Goal: Check status: Check status

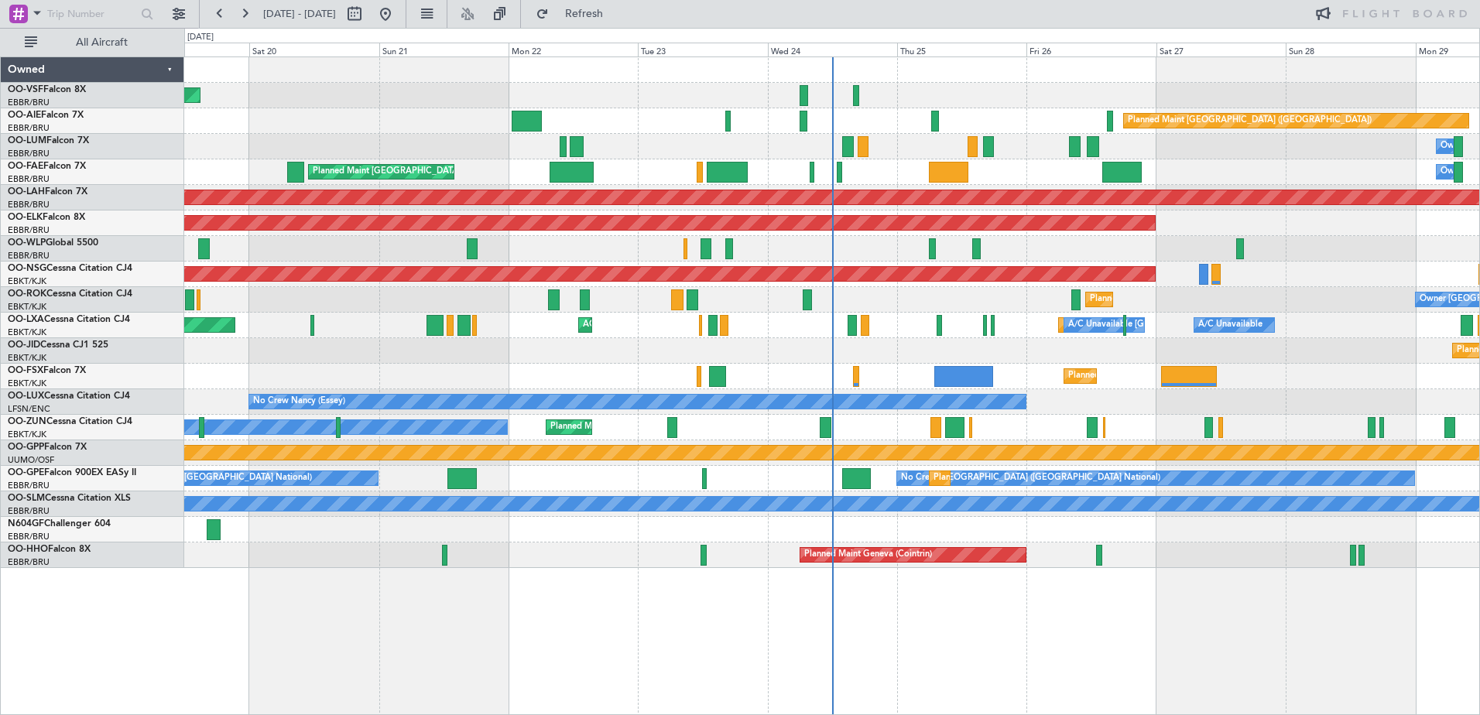
click at [166, 69] on div "Owned" at bounding box center [92, 70] width 183 height 26
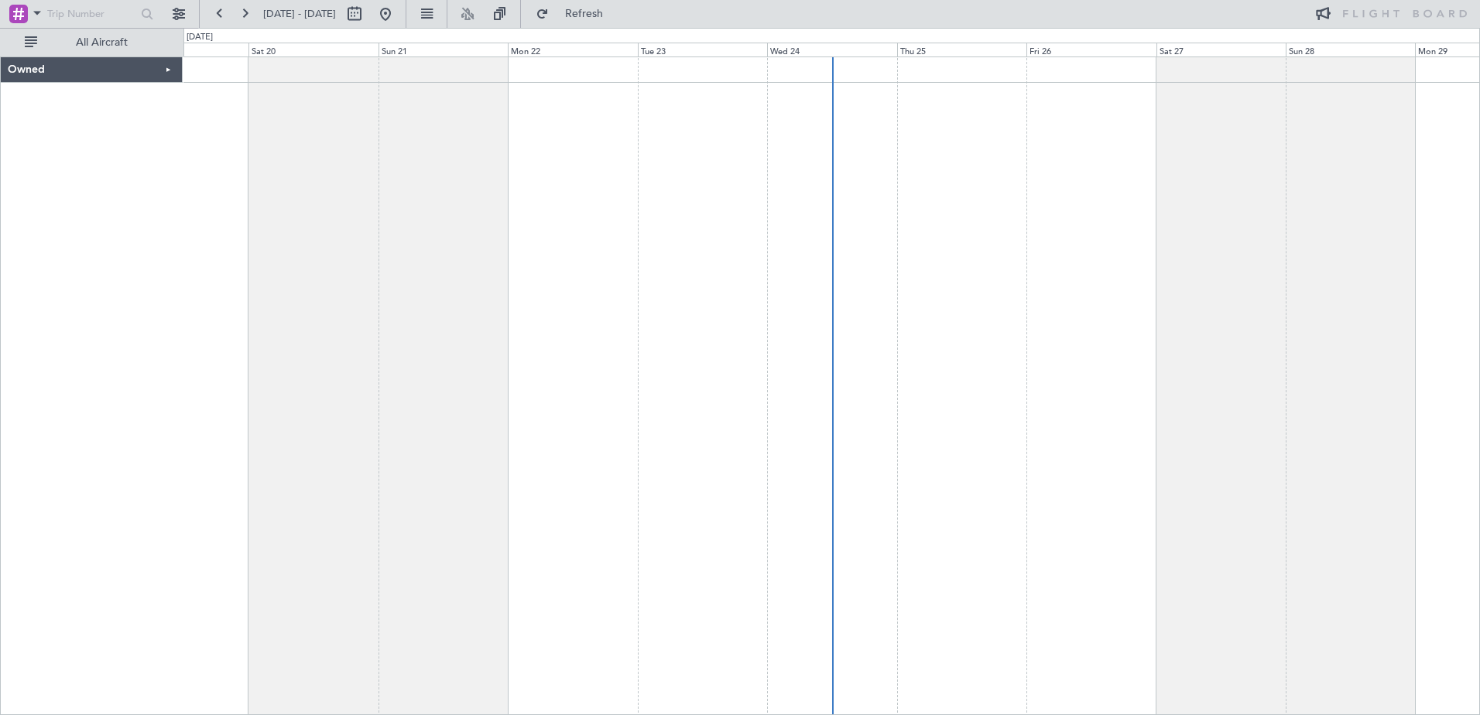
click at [166, 69] on div "Owned" at bounding box center [92, 70] width 182 height 26
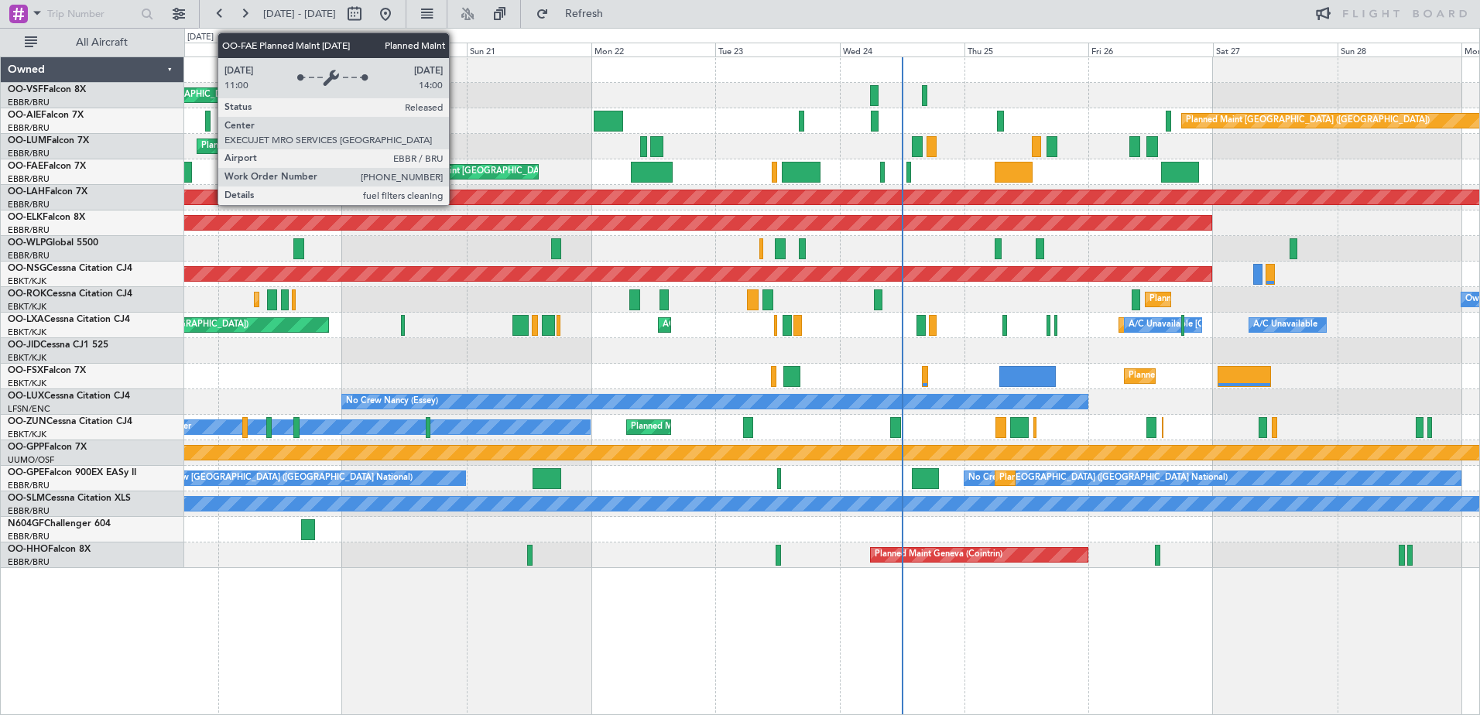
click at [456, 169] on div "Planned Maint [GEOGRAPHIC_DATA] ([GEOGRAPHIC_DATA] National)" at bounding box center [543, 171] width 280 height 23
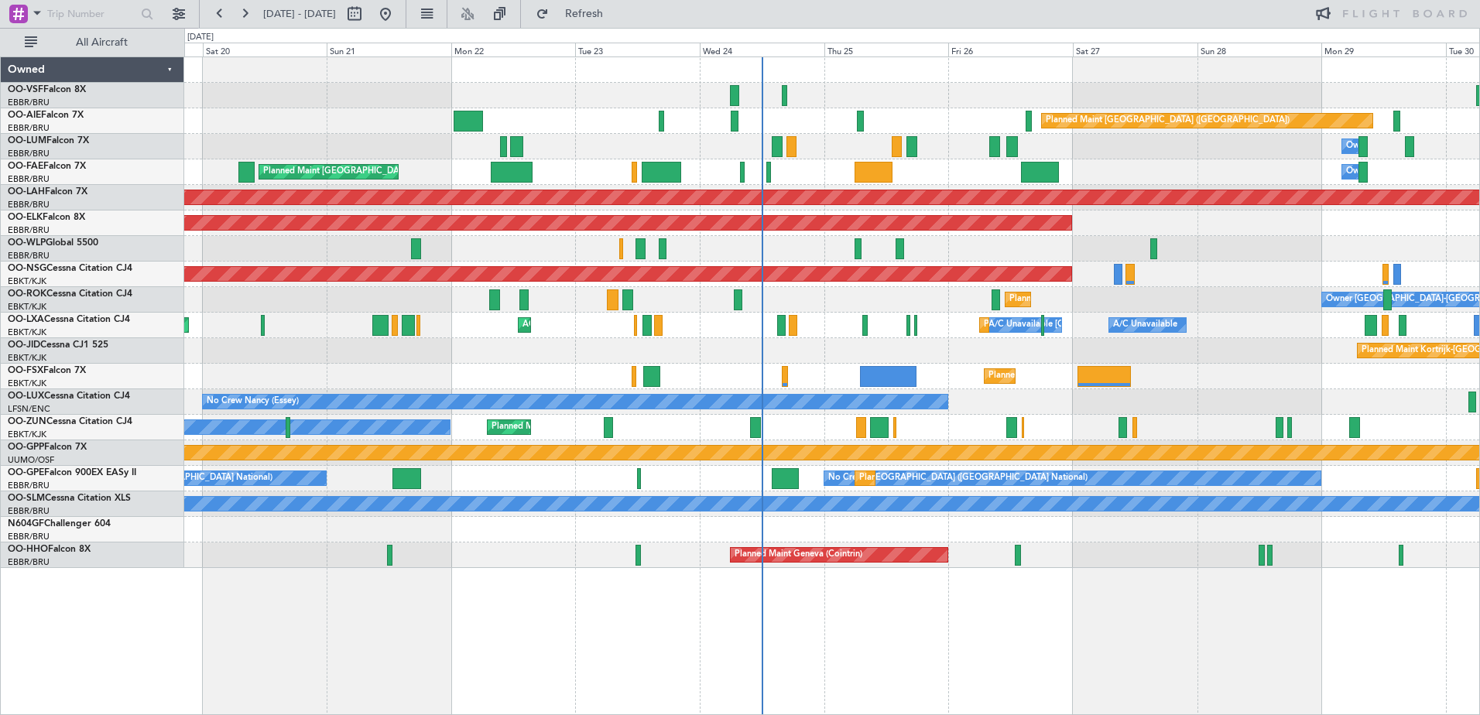
click at [972, 486] on div "No Crew [GEOGRAPHIC_DATA] ([GEOGRAPHIC_DATA] National) Planned Maint [GEOGRAPHI…" at bounding box center [831, 479] width 1295 height 26
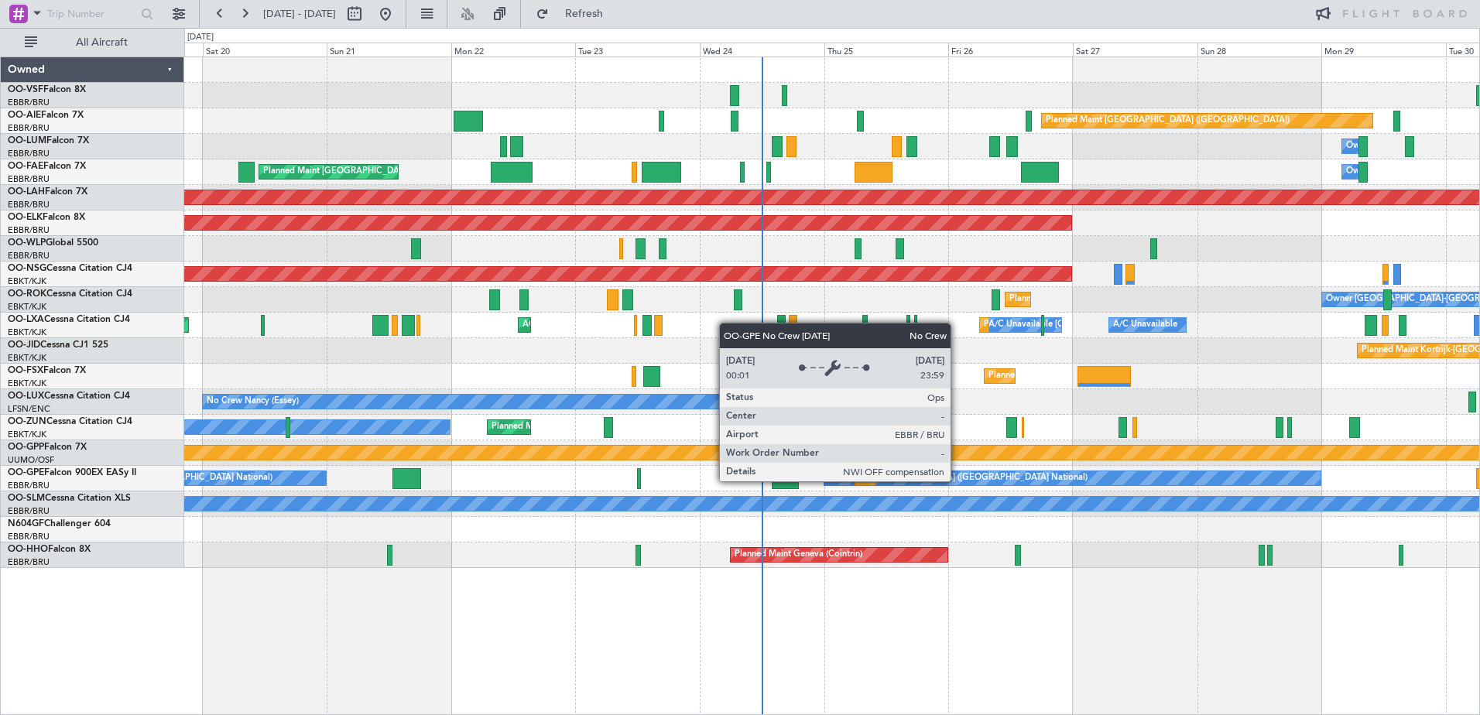
click at [958, 481] on div "No Crew [GEOGRAPHIC_DATA] ([GEOGRAPHIC_DATA] National)" at bounding box center [957, 478] width 259 height 23
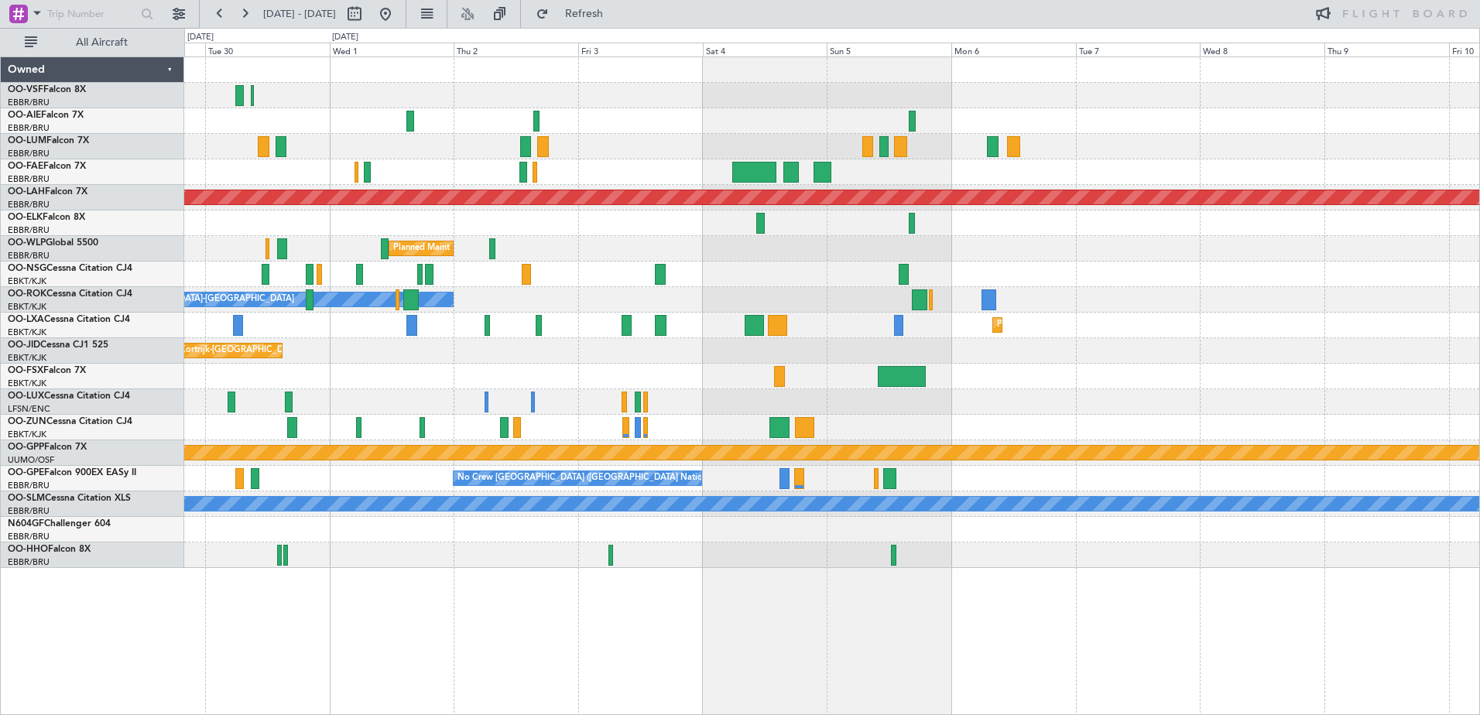
click at [56, 101] on div "Planned Maint [GEOGRAPHIC_DATA] ([GEOGRAPHIC_DATA]) Owner [GEOGRAPHIC_DATA] Own…" at bounding box center [740, 372] width 1480 height 688
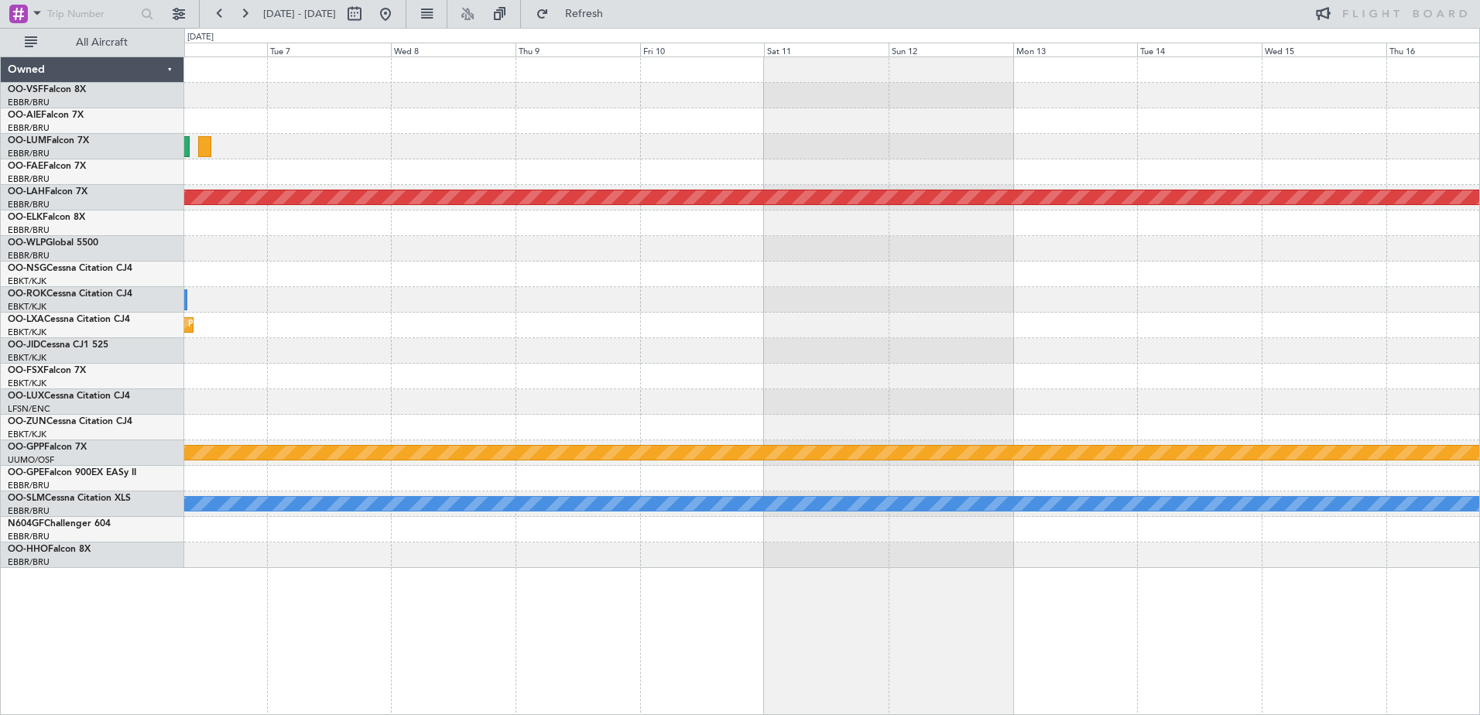
click at [494, 286] on div "Planned Maint [PERSON_NAME]-[GEOGRAPHIC_DATA][PERSON_NAME] ([GEOGRAPHIC_DATA][P…" at bounding box center [831, 312] width 1295 height 511
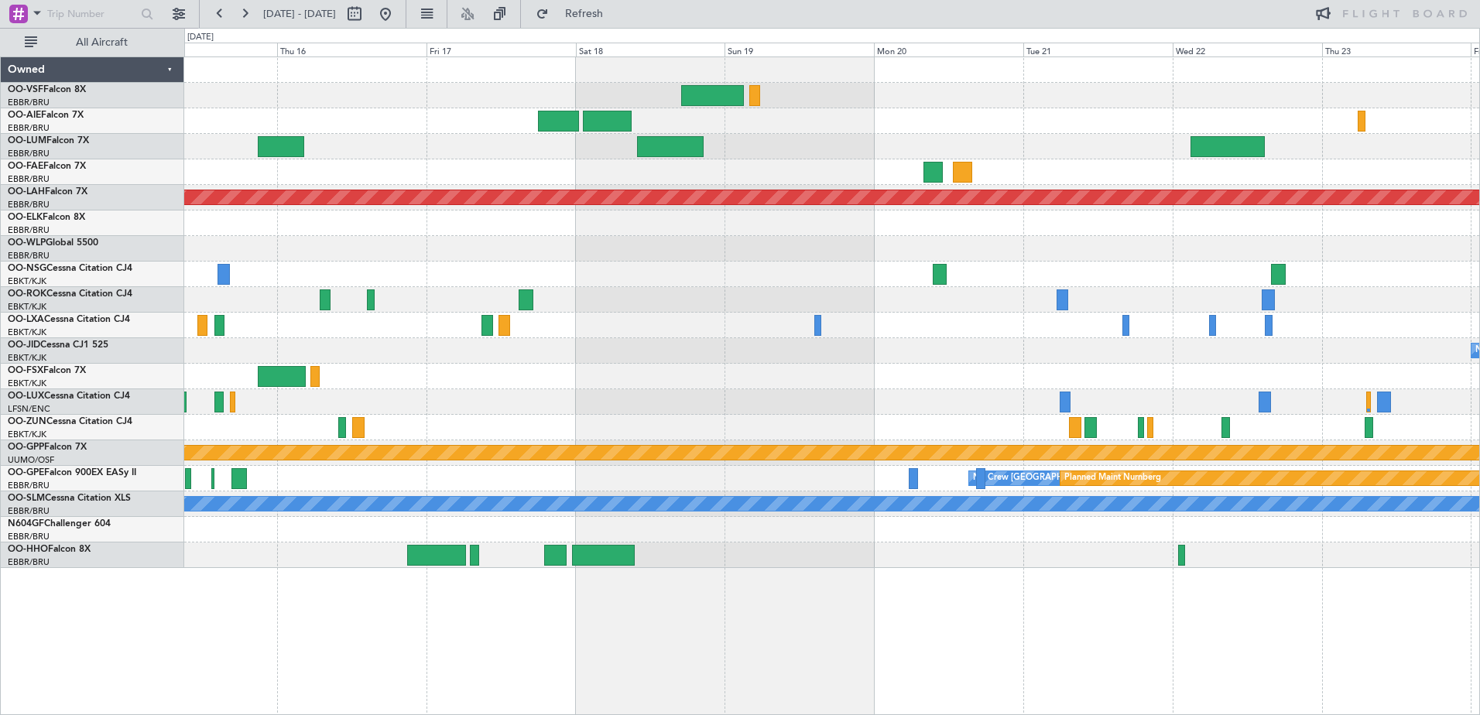
click at [188, 149] on div "Planned Maint [PERSON_NAME]-[GEOGRAPHIC_DATA][PERSON_NAME] ([GEOGRAPHIC_DATA][P…" at bounding box center [831, 312] width 1295 height 511
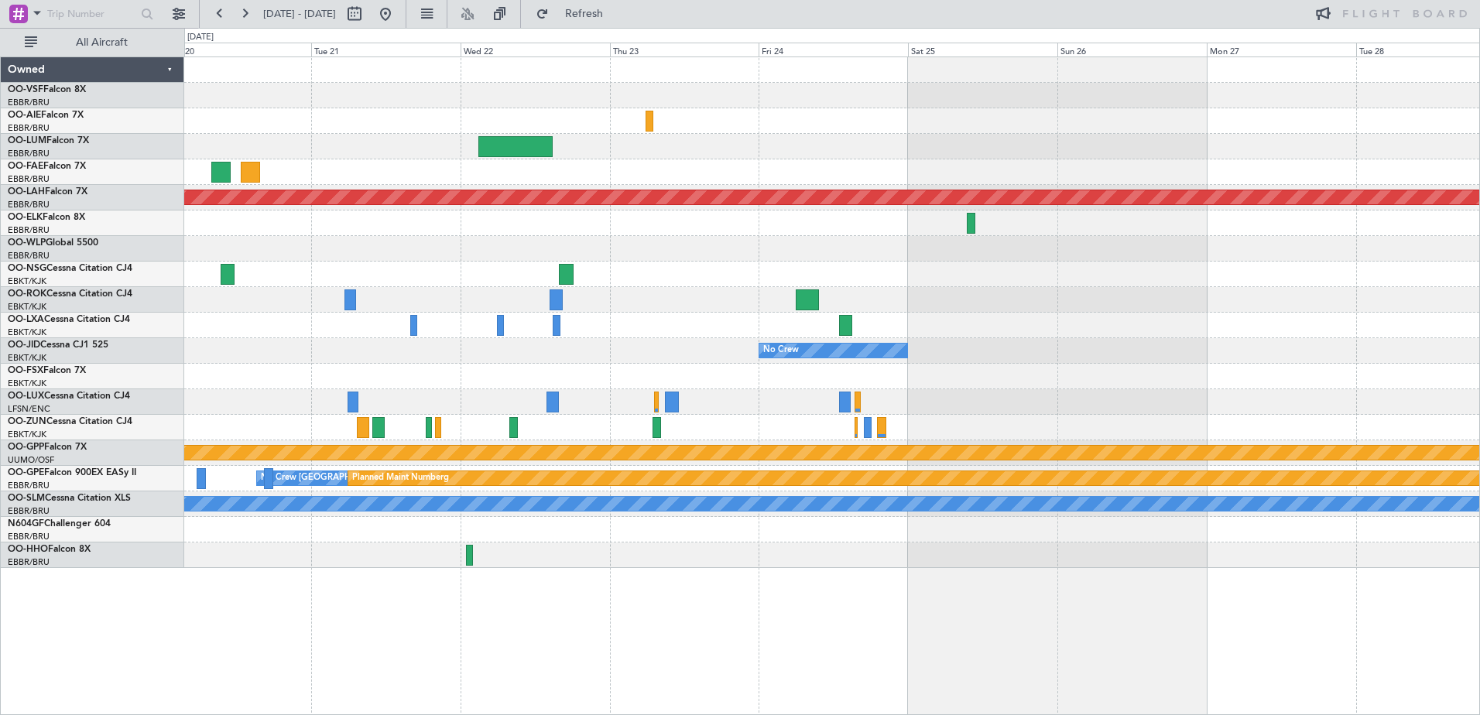
click at [635, 275] on div "Planned Maint [PERSON_NAME]-[GEOGRAPHIC_DATA][PERSON_NAME] ([GEOGRAPHIC_DATA][P…" at bounding box center [831, 312] width 1295 height 511
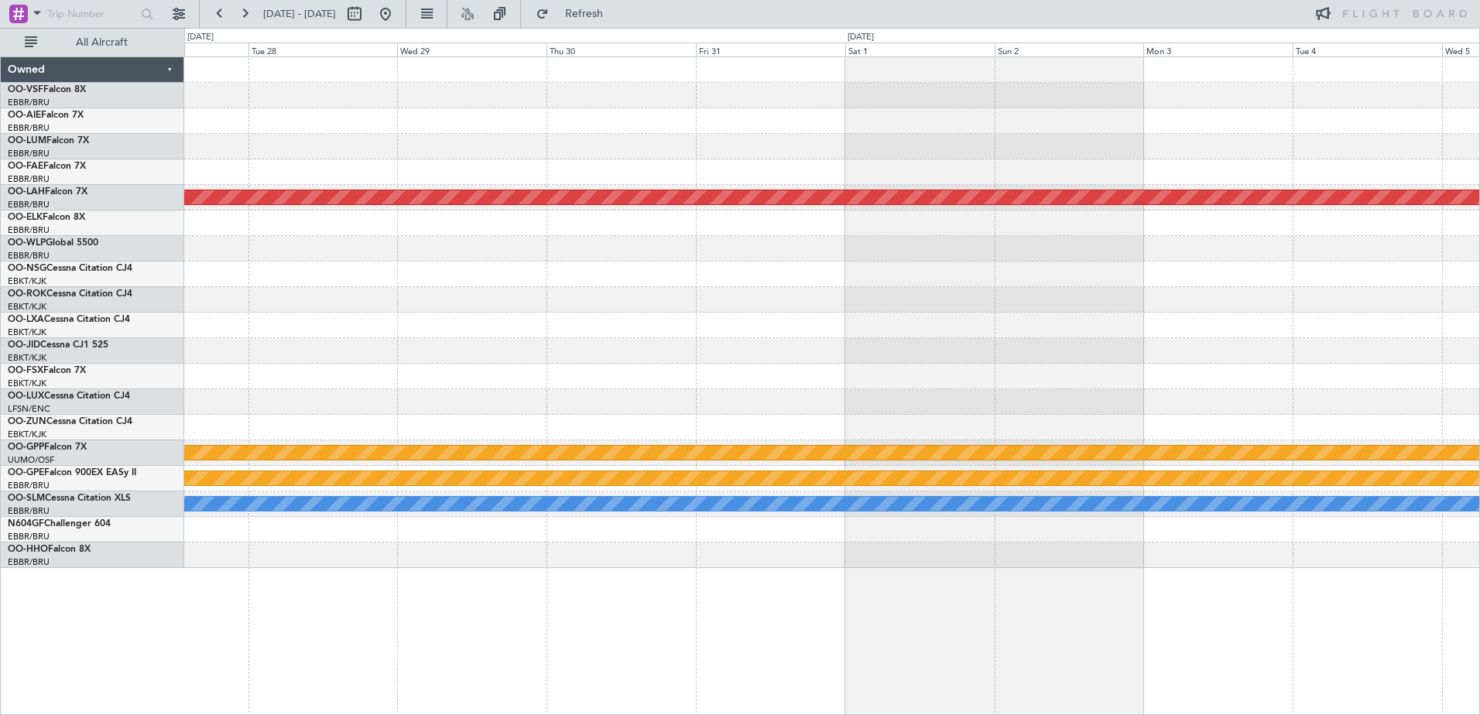
click at [541, 243] on div "Planned Maint [PERSON_NAME]-[GEOGRAPHIC_DATA][PERSON_NAME] ([GEOGRAPHIC_DATA][P…" at bounding box center [831, 312] width 1295 height 511
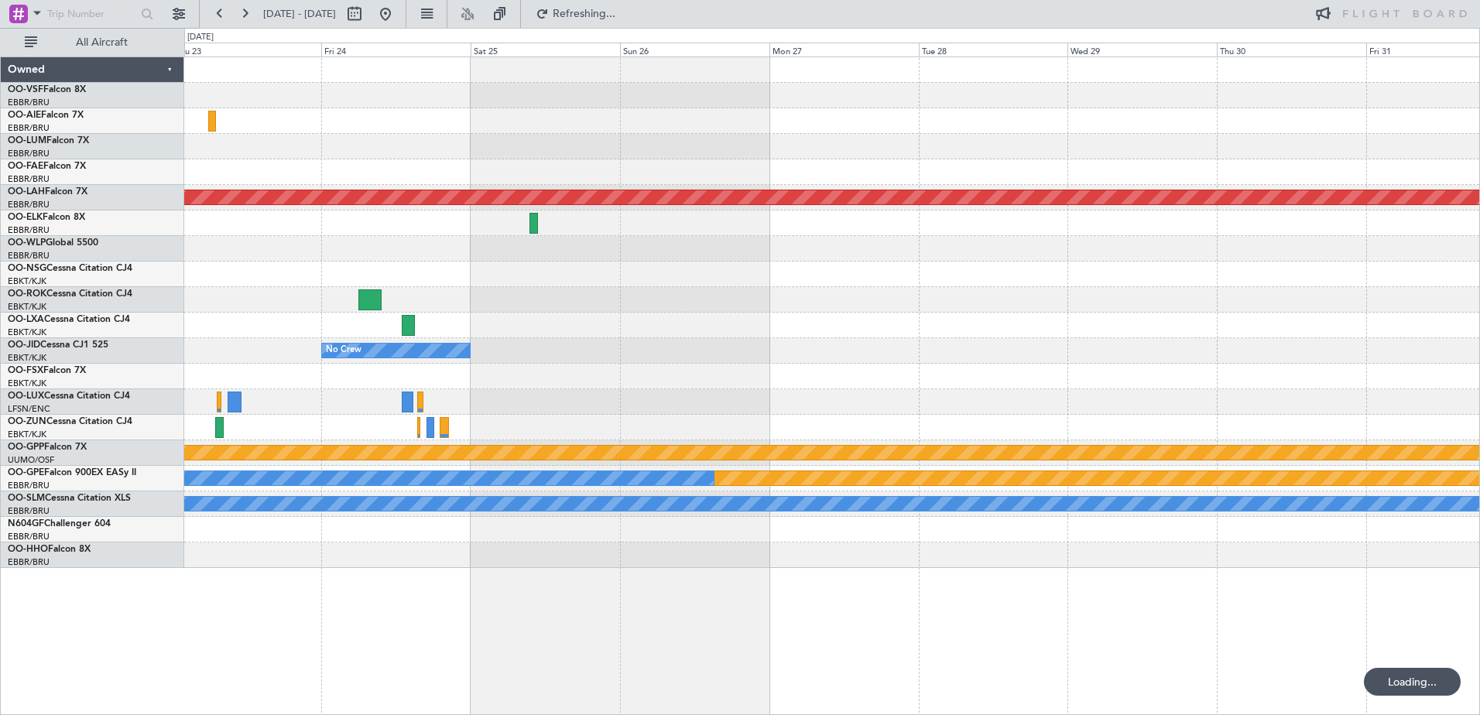
click at [1006, 352] on div "Planned Maint [PERSON_NAME]-[GEOGRAPHIC_DATA][PERSON_NAME] ([GEOGRAPHIC_DATA][P…" at bounding box center [831, 312] width 1295 height 511
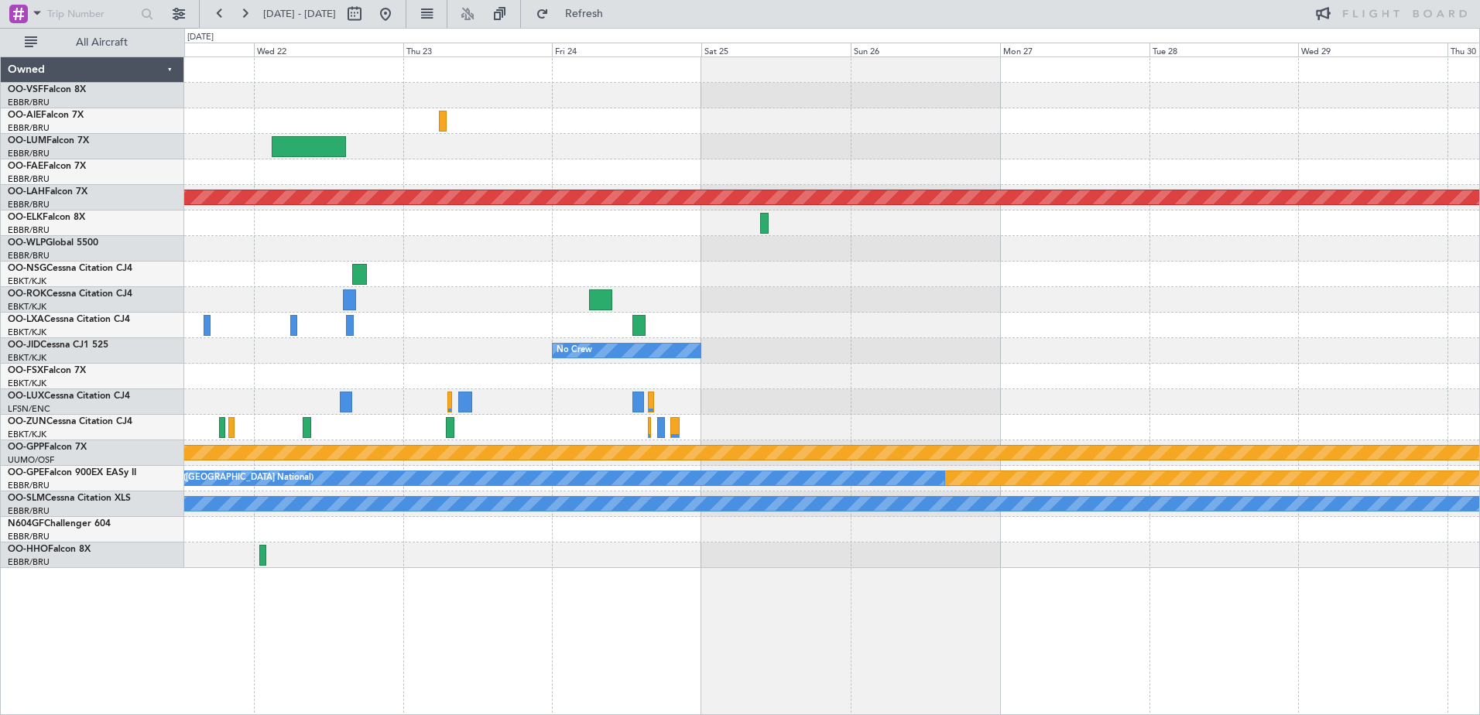
click at [1362, 390] on div "Planned Maint [PERSON_NAME]-[GEOGRAPHIC_DATA][PERSON_NAME] ([GEOGRAPHIC_DATA][P…" at bounding box center [831, 312] width 1295 height 511
